Goal: Task Accomplishment & Management: Manage account settings

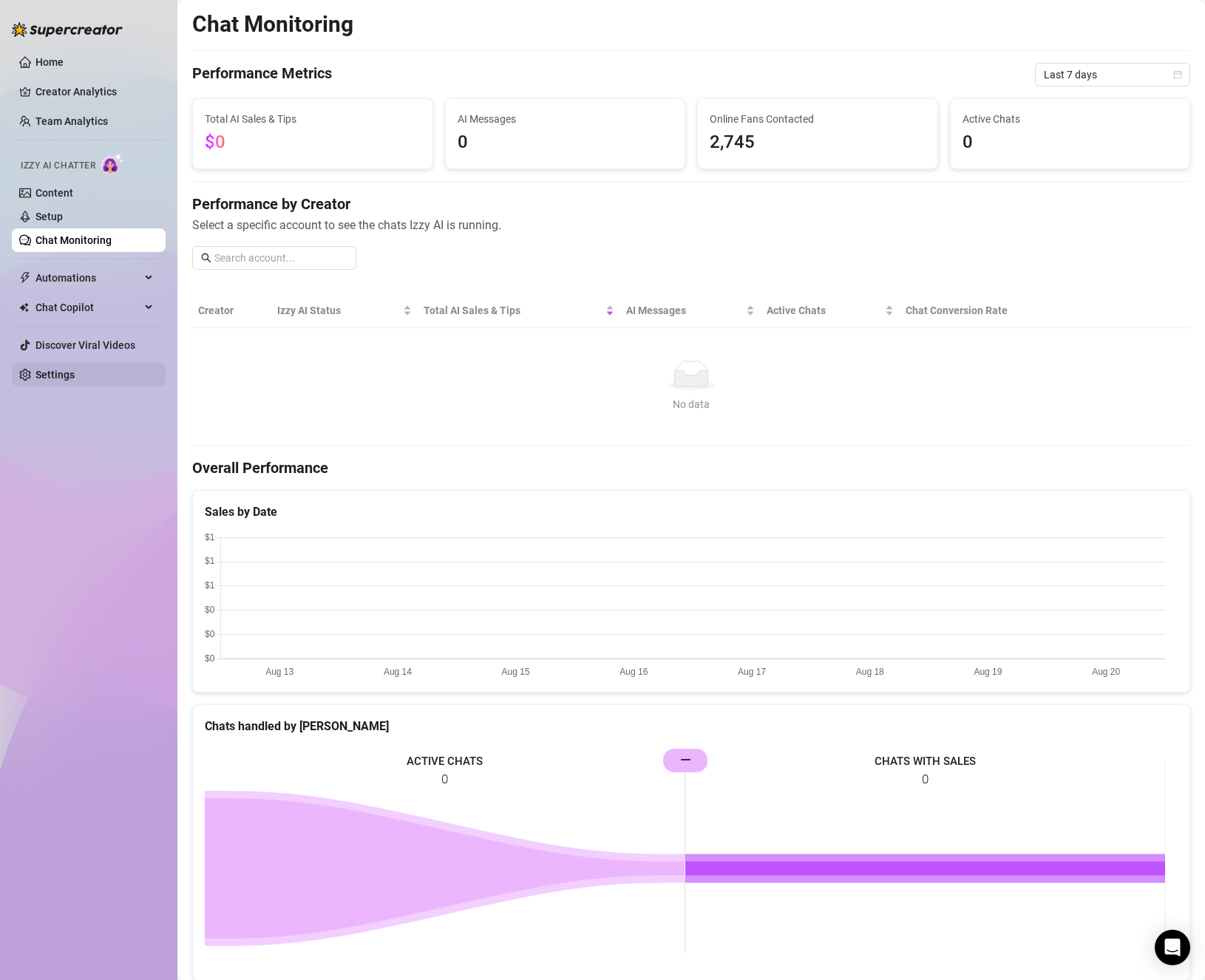
click at [73, 376] on link "Settings" at bounding box center [55, 375] width 40 height 12
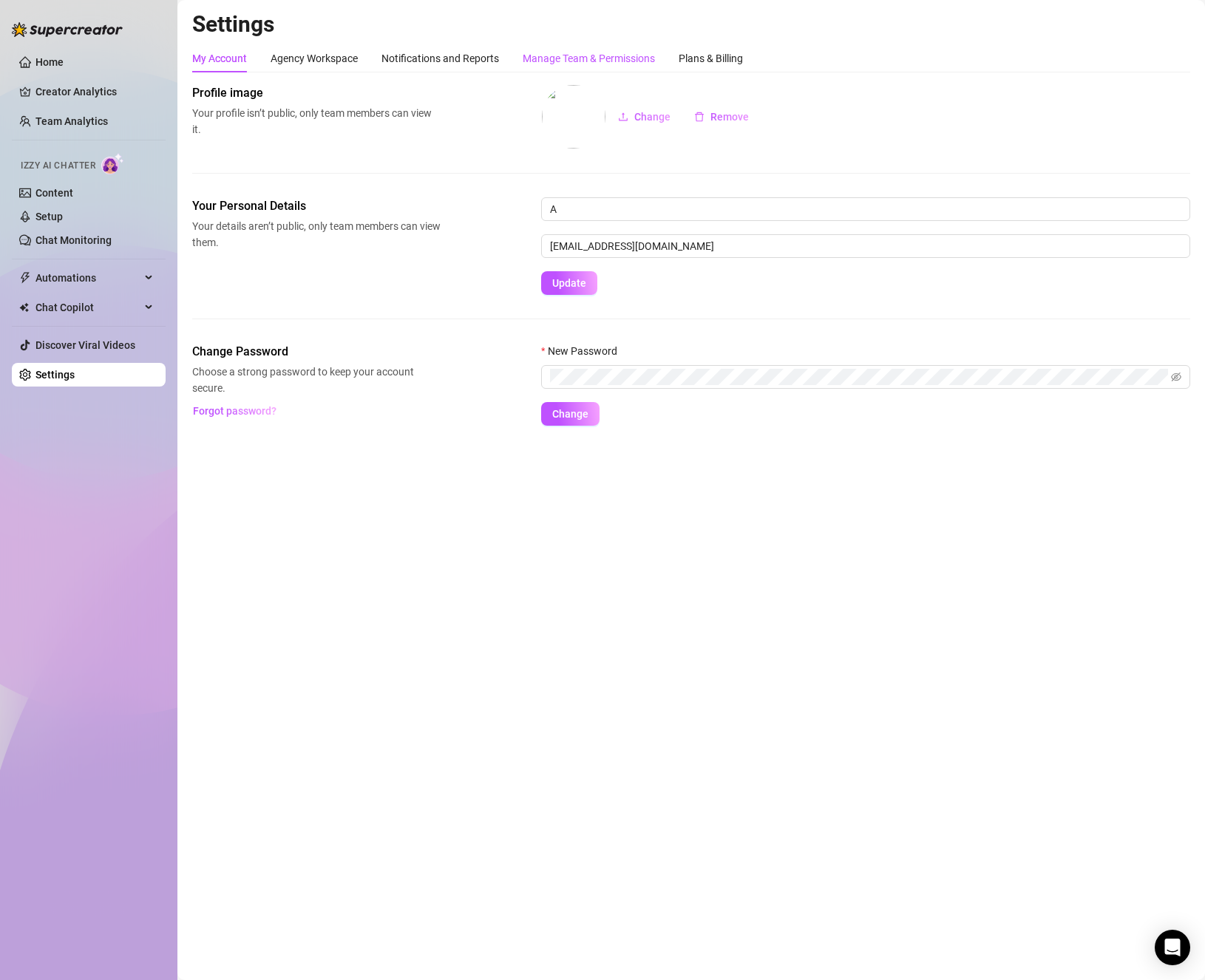
click at [573, 61] on div "Manage Team & Permissions" at bounding box center [589, 59] width 133 height 17
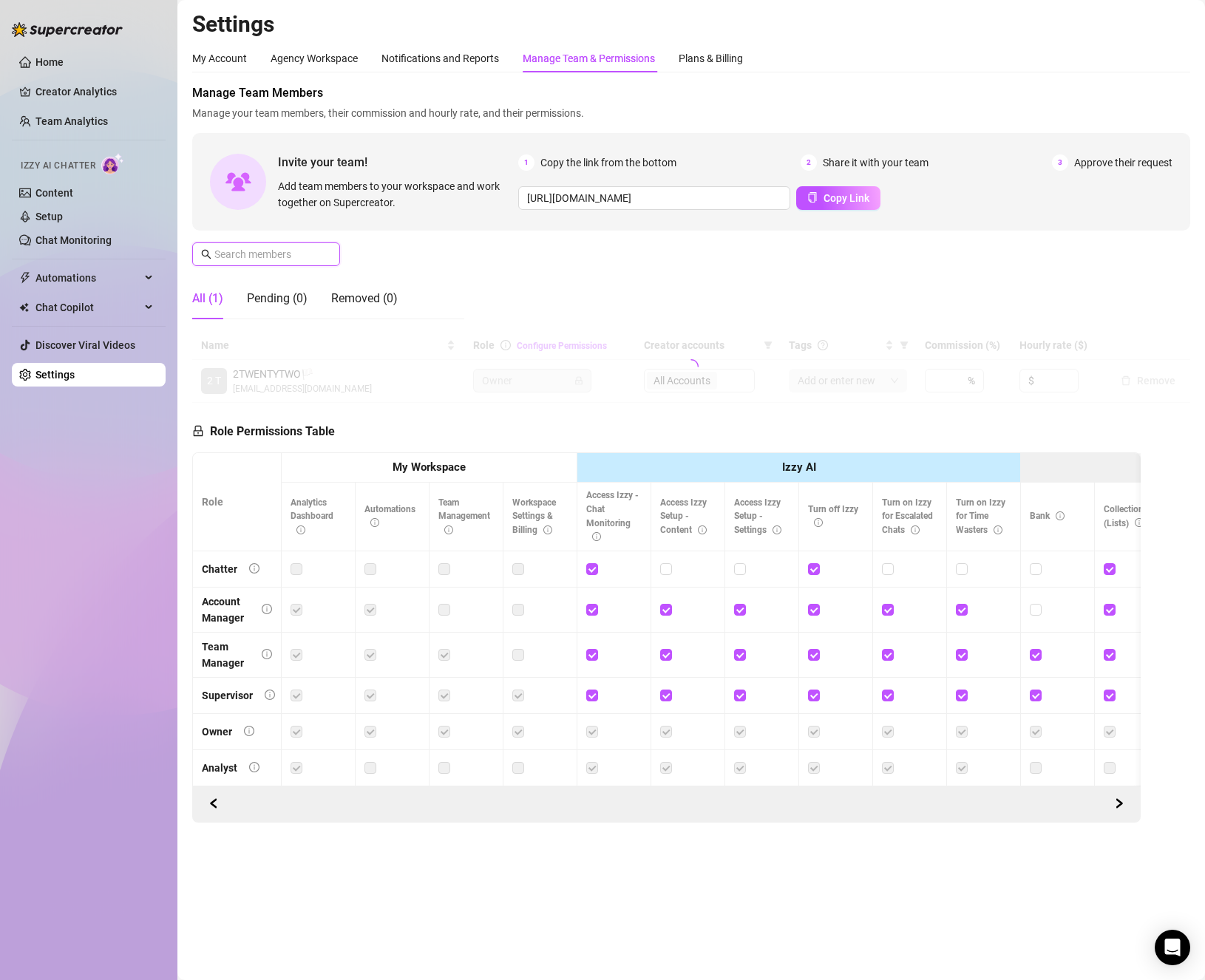
click at [272, 254] on input "text" at bounding box center [267, 254] width 105 height 17
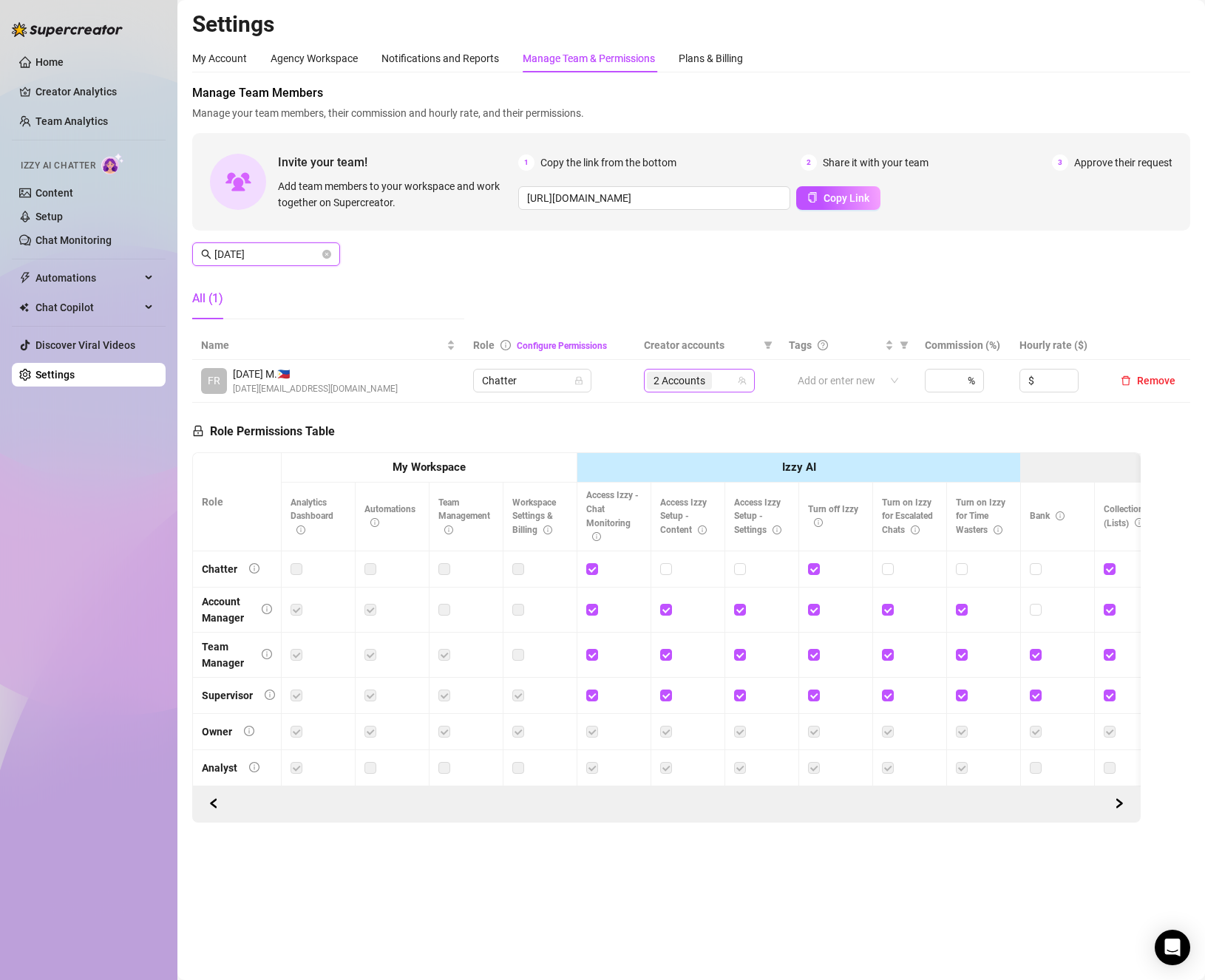
click at [728, 385] on div "2 Accounts" at bounding box center [691, 380] width 89 height 20
type input "[DATE]"
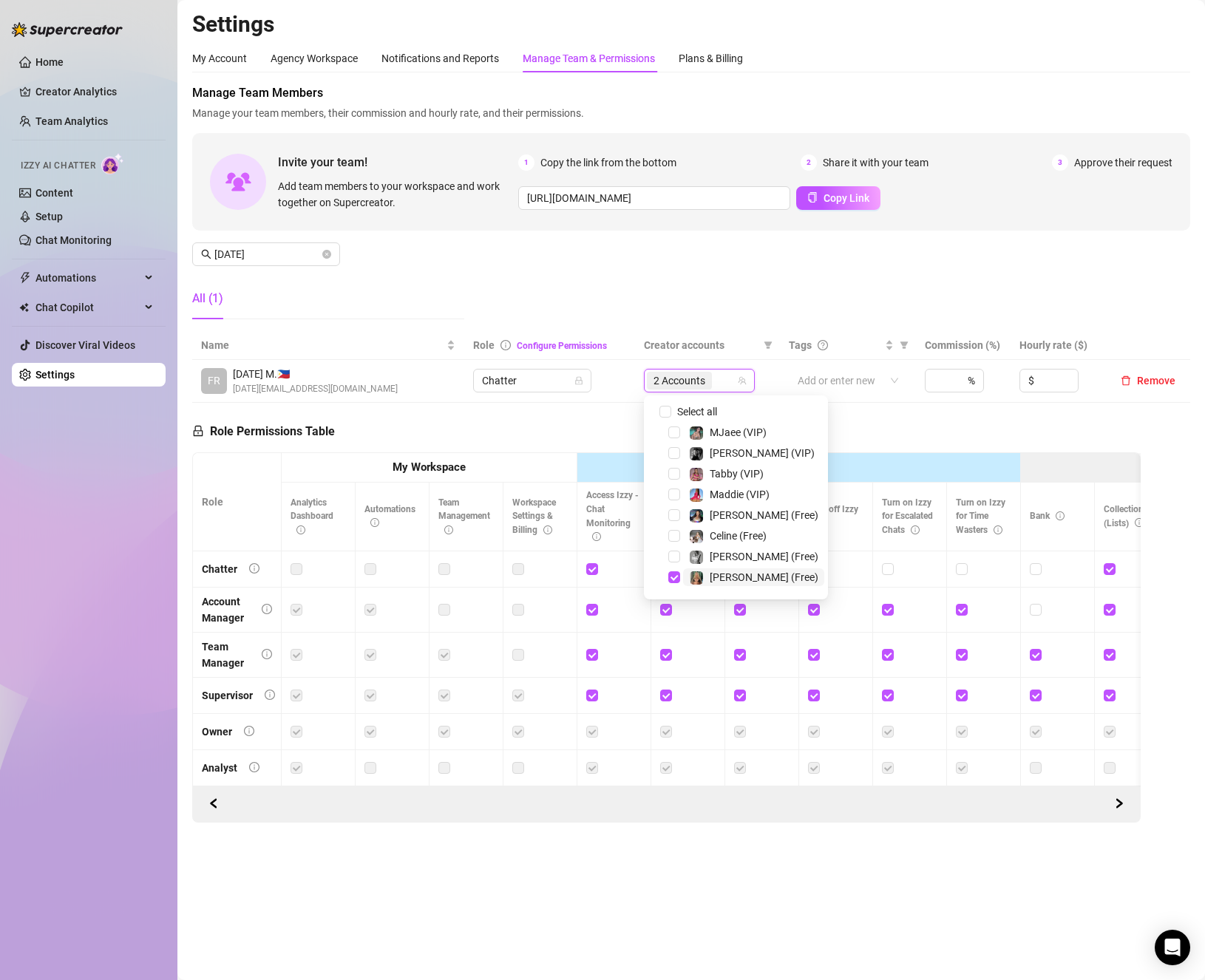
scroll to position [148, 0]
click at [692, 575] on img at bounding box center [696, 575] width 13 height 13
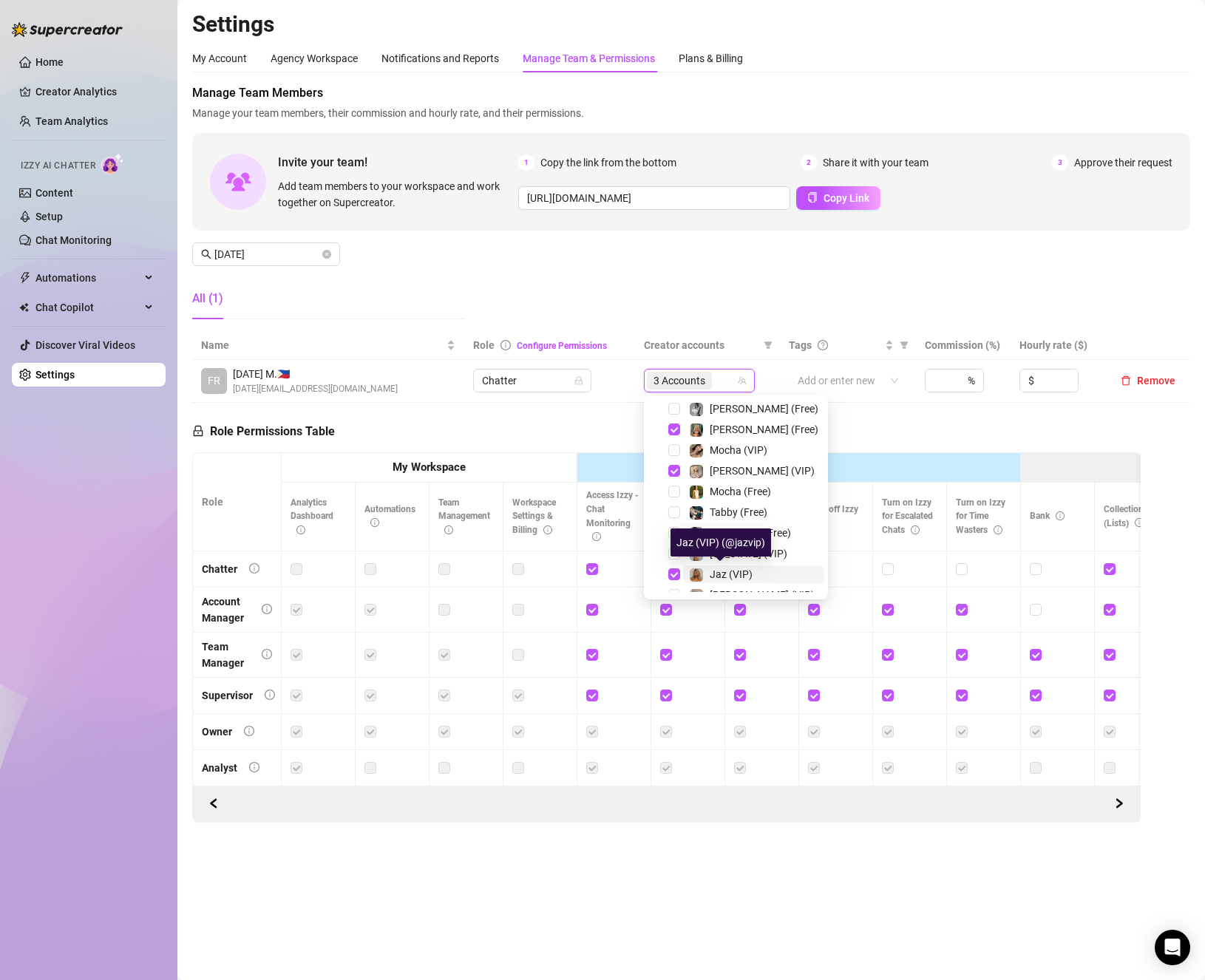
scroll to position [222, 0]
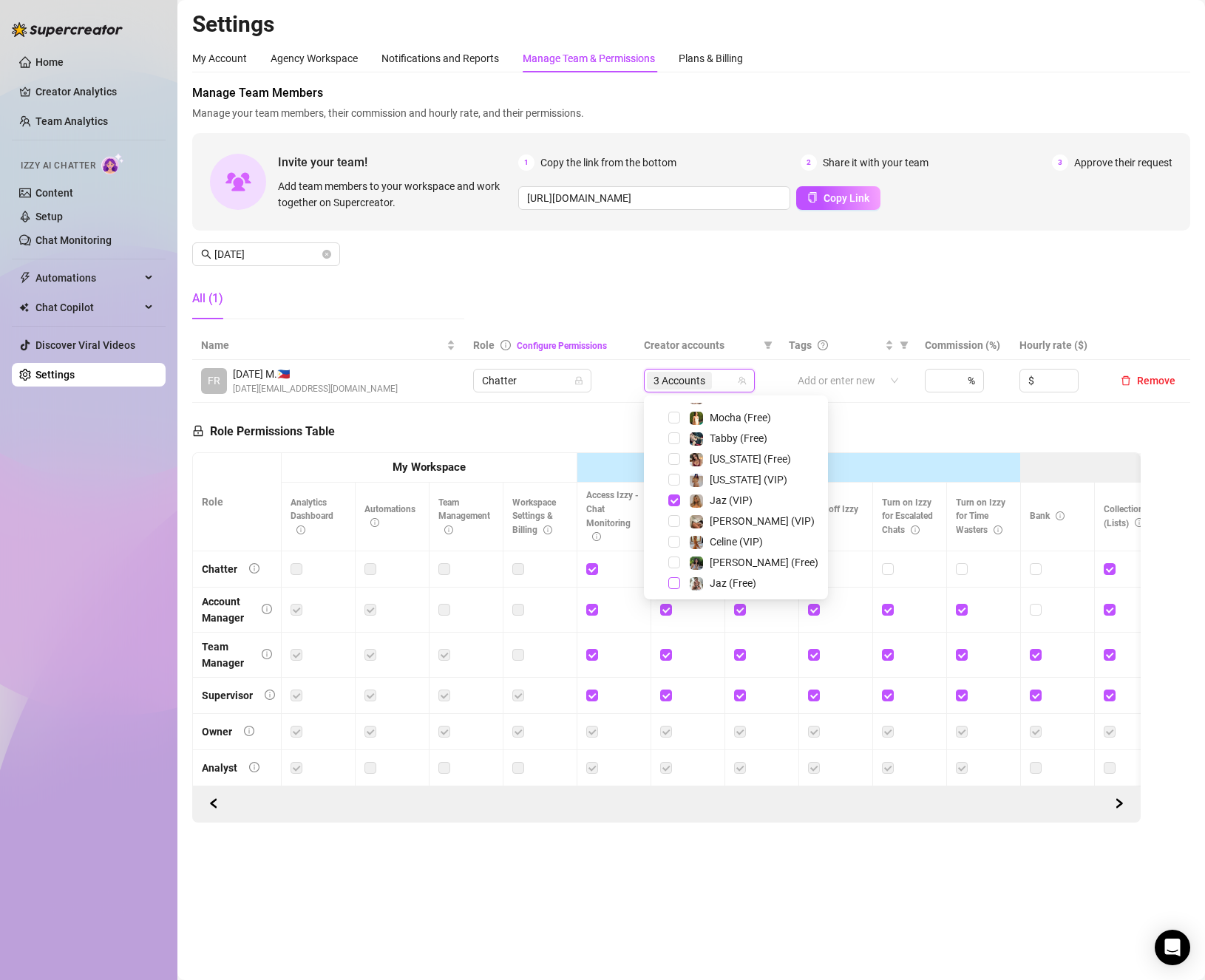
click at [673, 586] on span "Select tree node" at bounding box center [674, 583] width 12 height 12
click at [895, 444] on div "Role Permissions Table Role My Workspace Izzy AI OnlyFans Side Menu OnlyFans Ch…" at bounding box center [667, 612] width 949 height 420
